Goal: Information Seeking & Learning: Learn about a topic

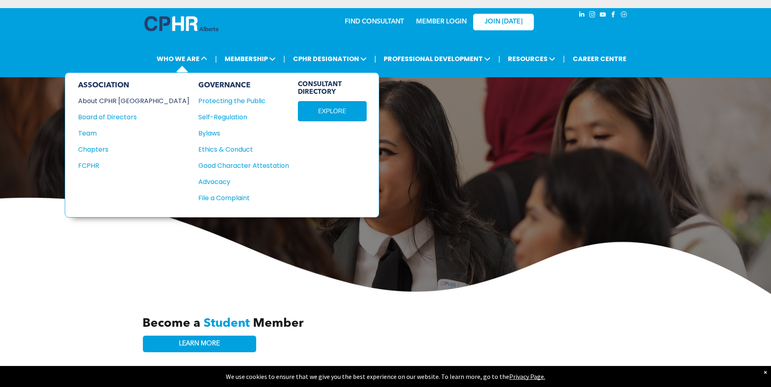
click at [132, 100] on div "About CPHR [GEOGRAPHIC_DATA]" at bounding box center [128, 101] width 100 height 10
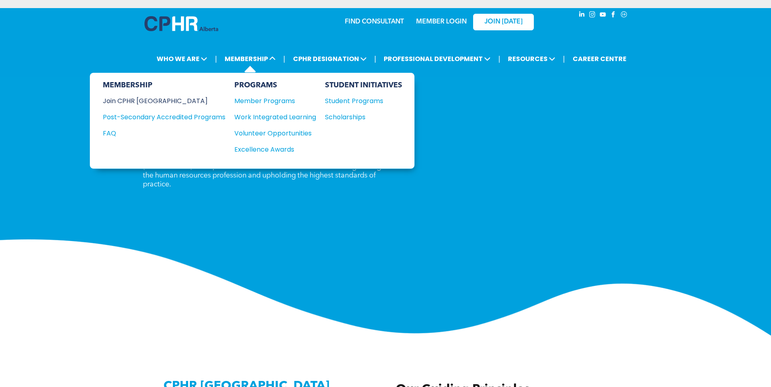
click at [147, 100] on div "Join CPHR [GEOGRAPHIC_DATA]" at bounding box center [158, 101] width 110 height 10
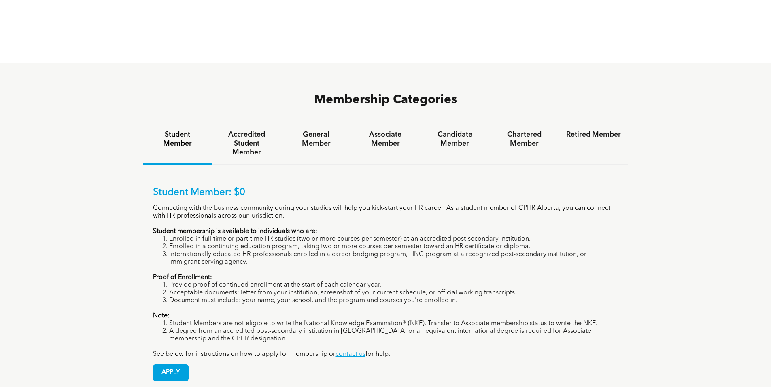
scroll to position [526, 0]
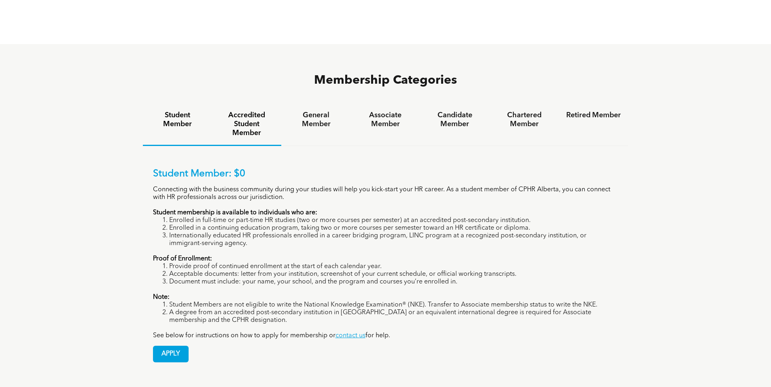
click at [253, 106] on div "Accredited Student Member" at bounding box center [246, 125] width 69 height 42
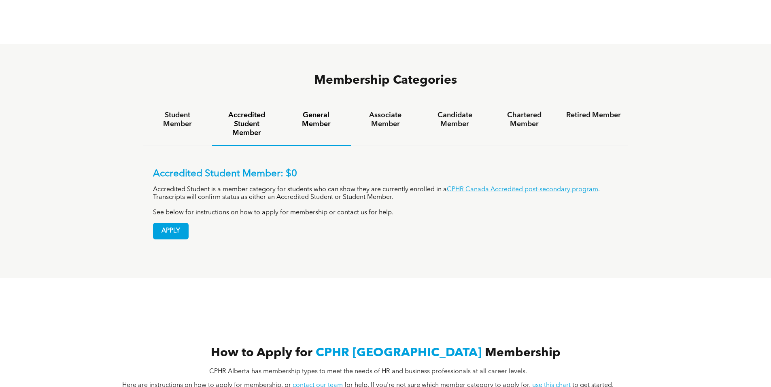
click at [325, 111] on h4 "General Member" at bounding box center [315, 120] width 55 height 18
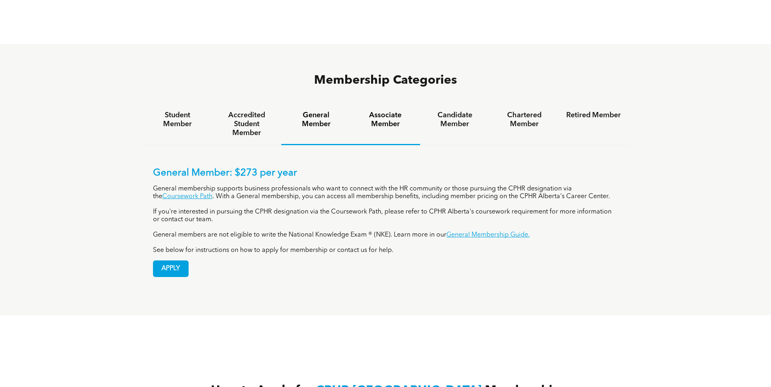
click at [383, 111] on h4 "Associate Member" at bounding box center [385, 120] width 55 height 18
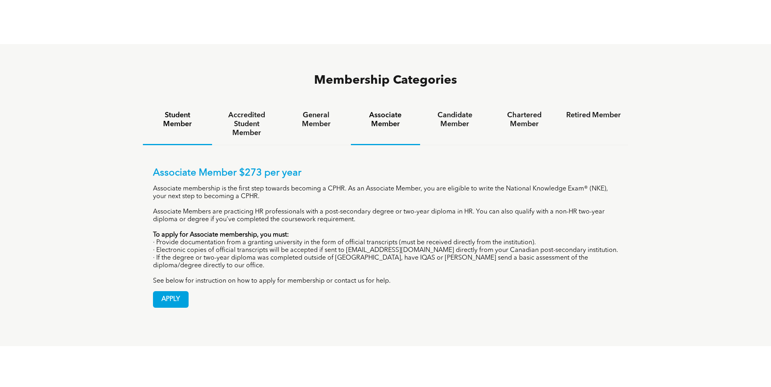
click at [182, 111] on h4 "Student Member" at bounding box center [177, 120] width 55 height 18
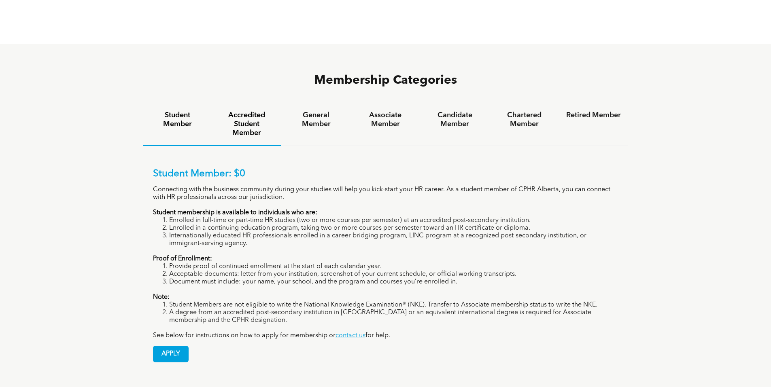
click at [240, 111] on h4 "Accredited Student Member" at bounding box center [246, 124] width 55 height 27
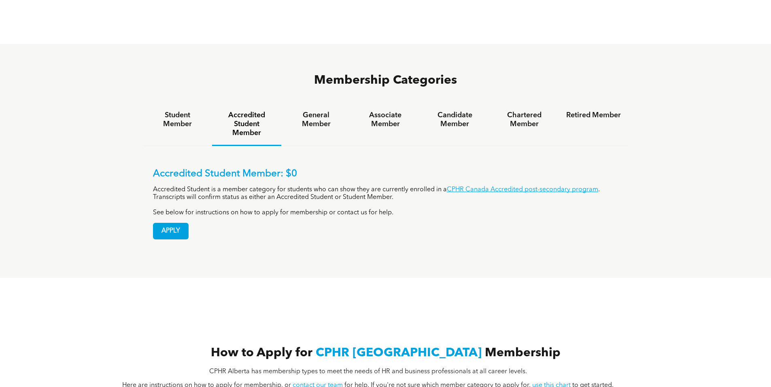
click at [181, 111] on h4 "Student Member" at bounding box center [177, 120] width 55 height 18
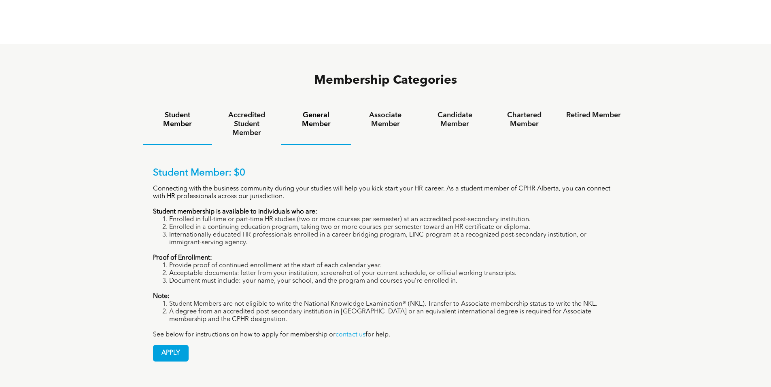
click at [318, 104] on div "General Member" at bounding box center [315, 125] width 69 height 42
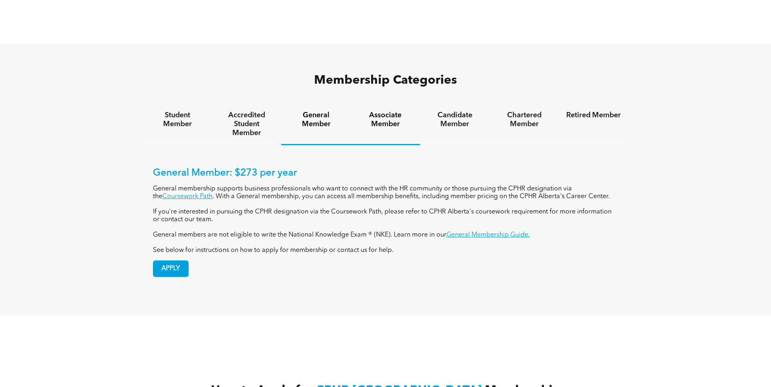
click at [390, 104] on div "Associate Member" at bounding box center [385, 125] width 69 height 42
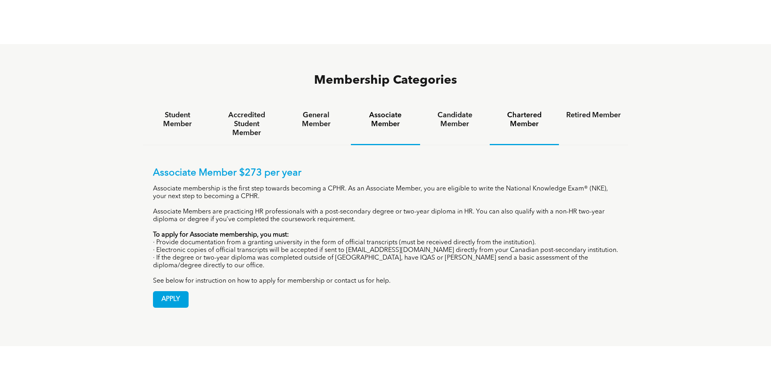
click at [454, 111] on h4 "Candidate Member" at bounding box center [454, 120] width 55 height 18
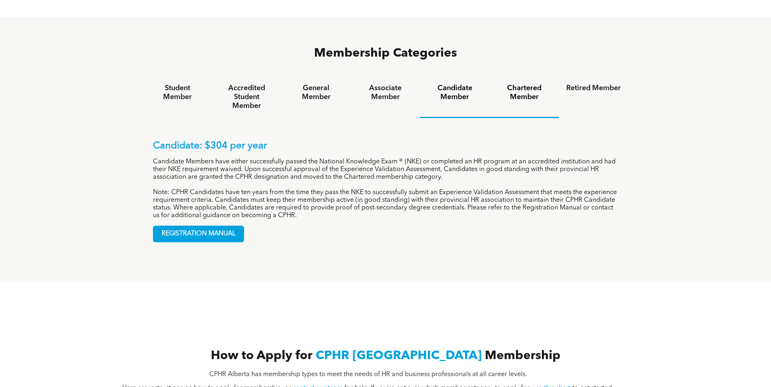
scroll to position [566, 0]
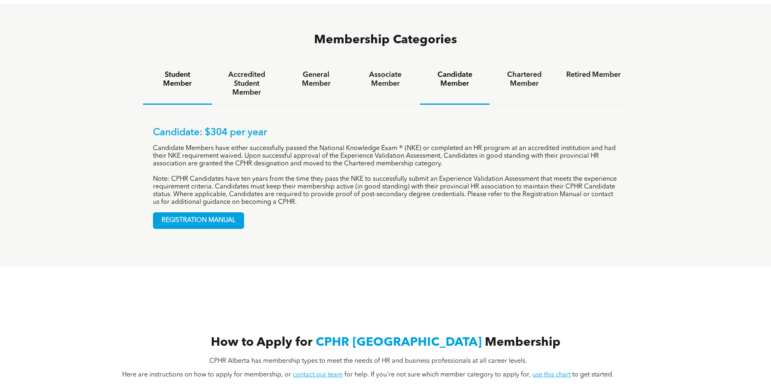
click at [184, 70] on h4 "Student Member" at bounding box center [177, 79] width 55 height 18
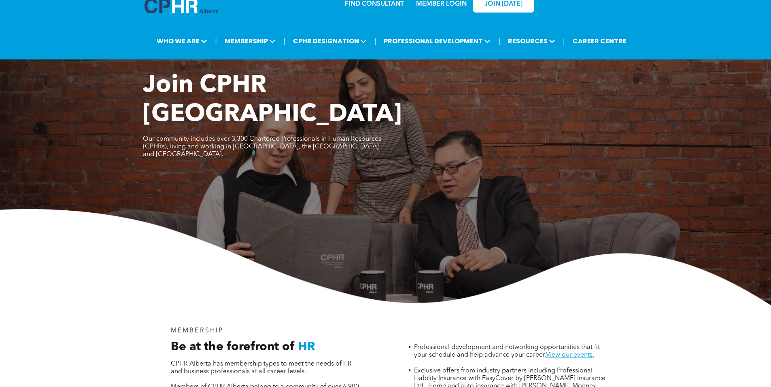
scroll to position [0, 0]
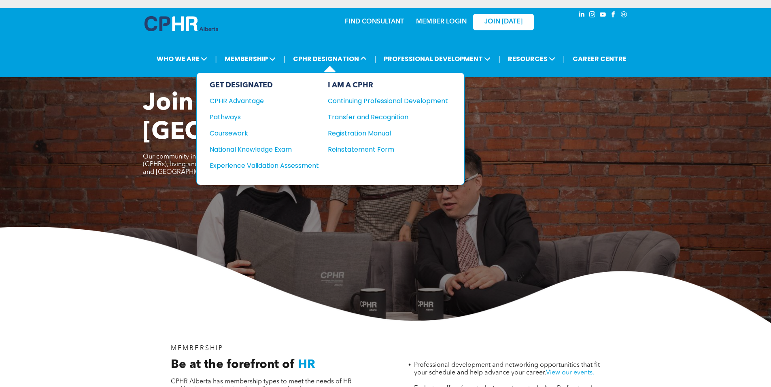
click at [236, 127] on div "GET DESIGNATED CPHR Advantage Pathways Coursework National Knowledge Exam" at bounding box center [264, 129] width 109 height 96
click at [241, 132] on div "Coursework" at bounding box center [259, 133] width 98 height 10
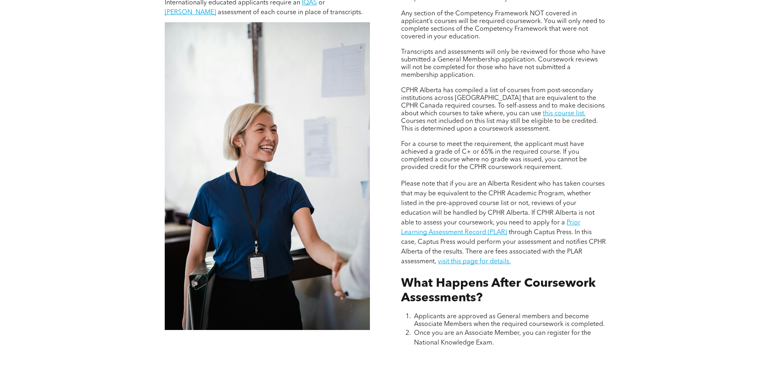
scroll to position [688, 0]
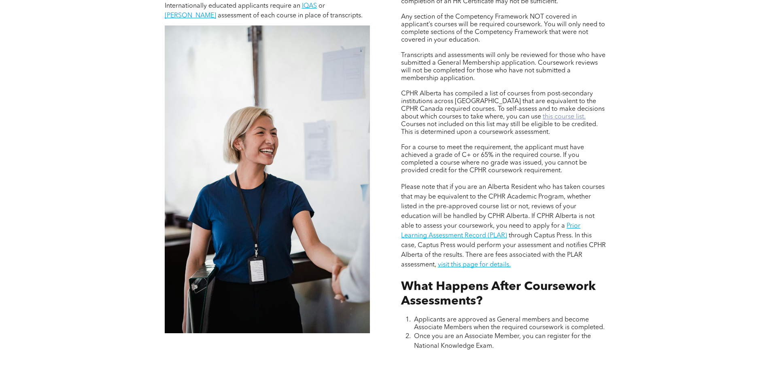
click at [542, 116] on link "this course list." at bounding box center [563, 117] width 43 height 6
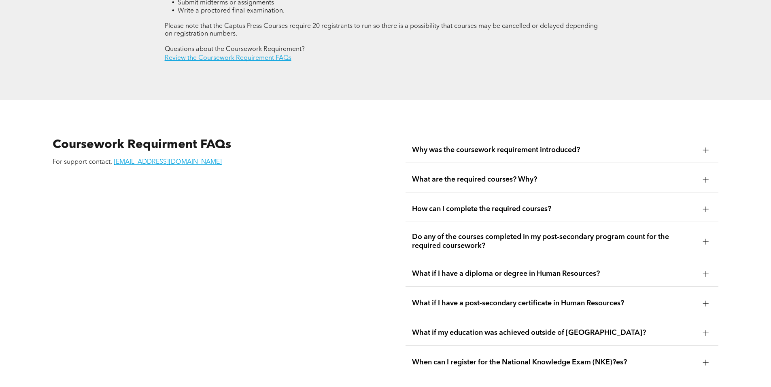
scroll to position [1375, 0]
click at [521, 175] on span "What are the required courses? Why?" at bounding box center [554, 179] width 284 height 9
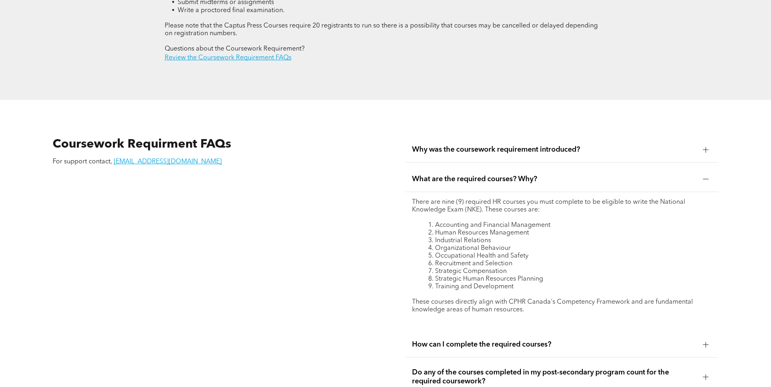
scroll to position [1416, 0]
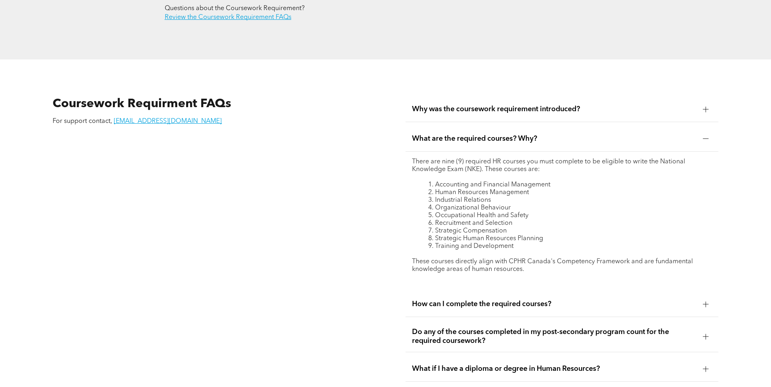
click at [568, 297] on div "How can I complete the required courses?" at bounding box center [561, 304] width 313 height 25
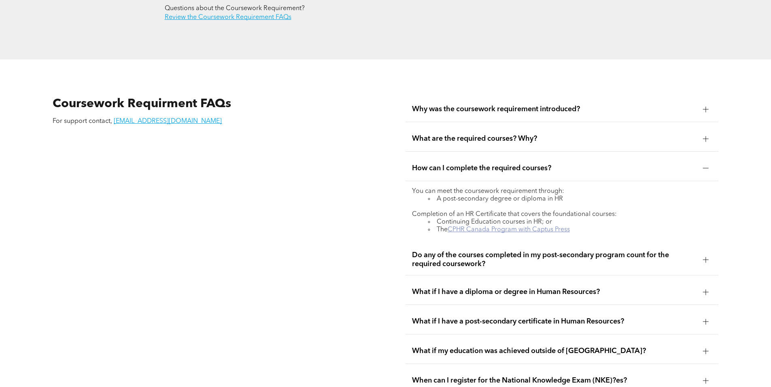
click at [490, 227] on link "CPHR Canada Program with Captus Press" at bounding box center [508, 230] width 122 height 6
